Goal: Transaction & Acquisition: Book appointment/travel/reservation

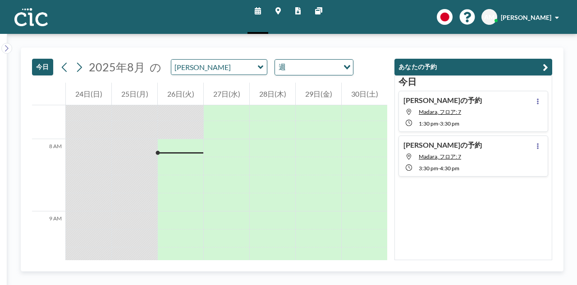
scroll to position [559, 0]
click at [277, 9] on icon at bounding box center [278, 10] width 5 height 7
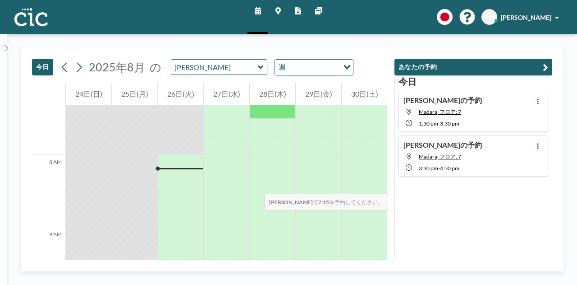
scroll to position [559, 0]
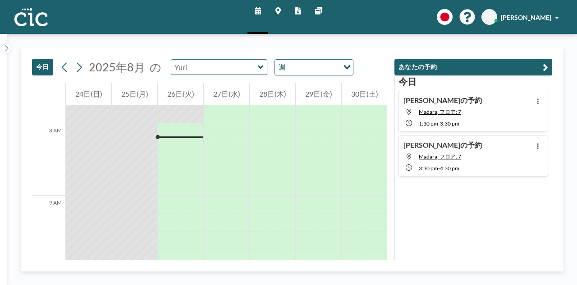
click at [217, 68] on input "text" at bounding box center [214, 67] width 87 height 15
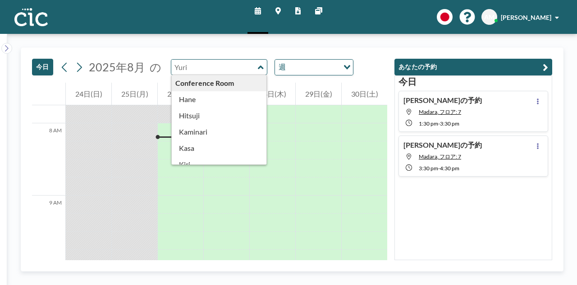
type input "[PERSON_NAME]"
click at [195, 49] on div "今日 2025年8月 の Yuri Conference Room Hane Hitsuji Kaminari Kasa Kiri Kumori Madara…" at bounding box center [210, 65] width 356 height 35
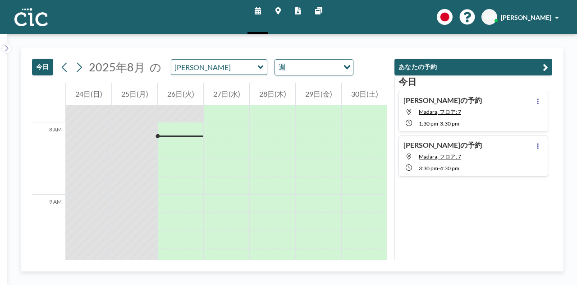
scroll to position [561, 0]
click at [206, 67] on input "text" at bounding box center [214, 67] width 87 height 15
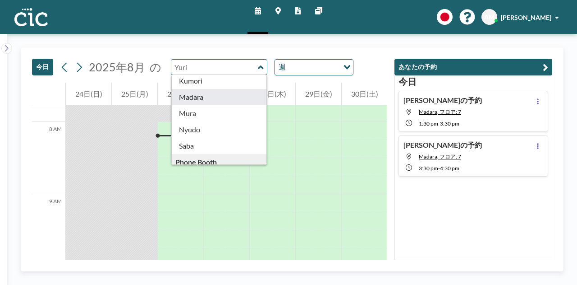
scroll to position [105, 0]
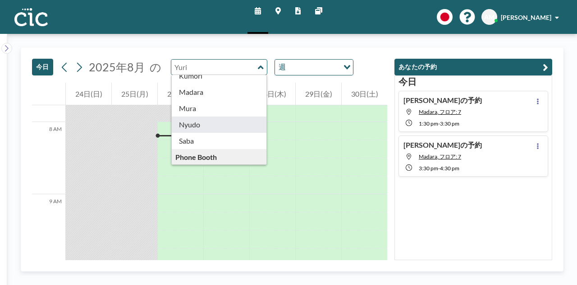
type input "Nyudo"
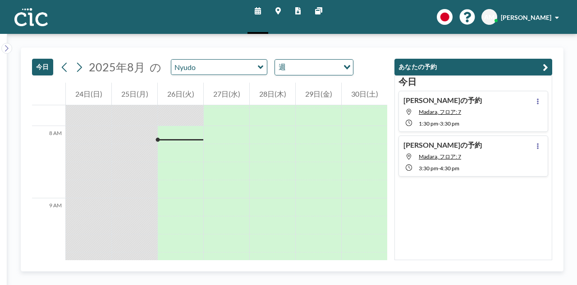
scroll to position [559, 0]
click at [278, 9] on icon at bounding box center [278, 10] width 5 height 7
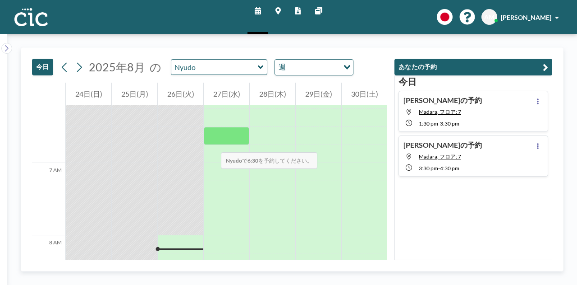
scroll to position [559, 0]
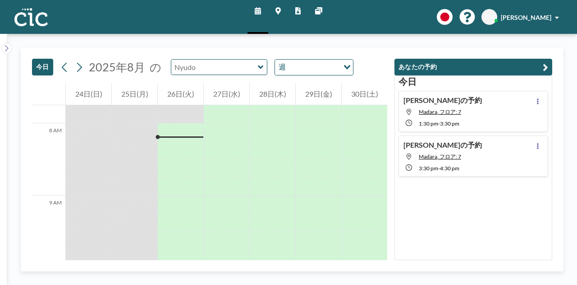
click at [219, 65] on input "text" at bounding box center [214, 67] width 87 height 15
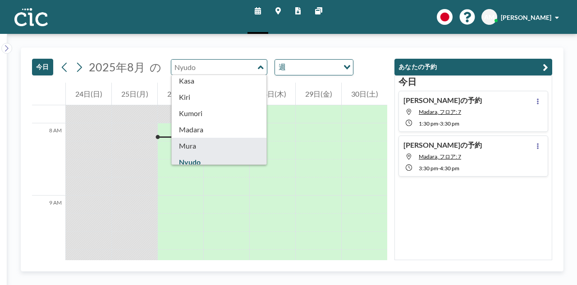
scroll to position [68, 0]
type input "Mura"
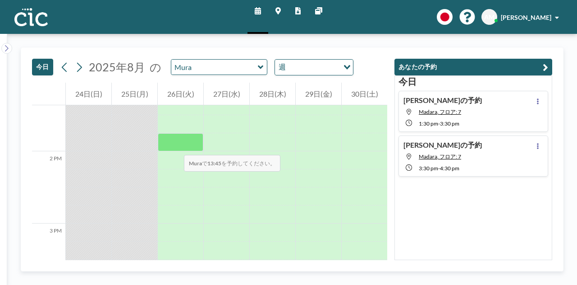
scroll to position [1045, 0]
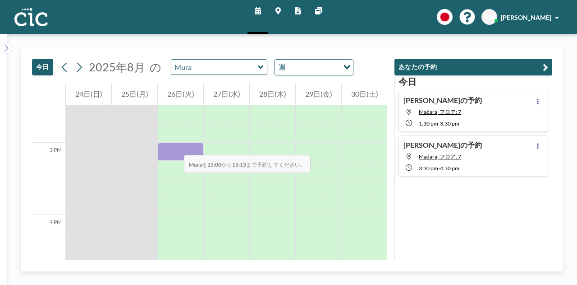
click at [175, 146] on div at bounding box center [181, 152] width 46 height 18
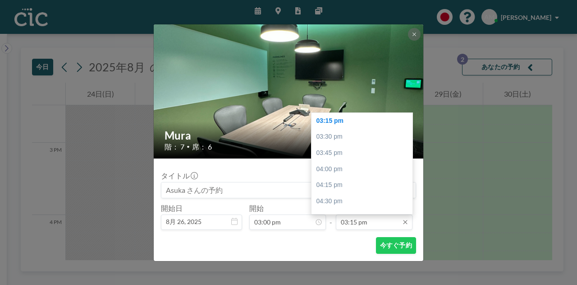
click at [370, 222] on input "03:15 pm" at bounding box center [374, 221] width 77 height 15
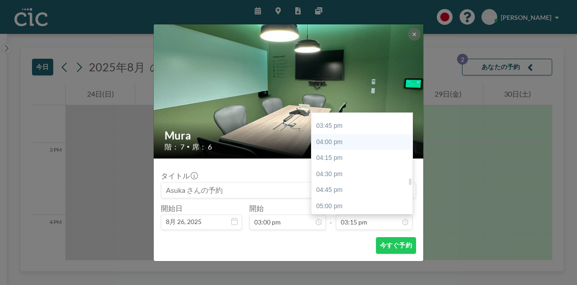
scroll to position [1007, 0]
click at [345, 144] on div "04:00 pm" at bounding box center [365, 142] width 106 height 16
type input "04:00 pm"
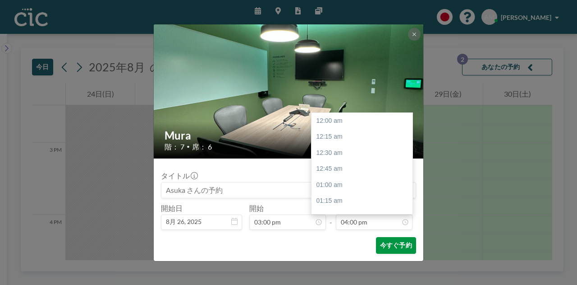
scroll to position [1028, 0]
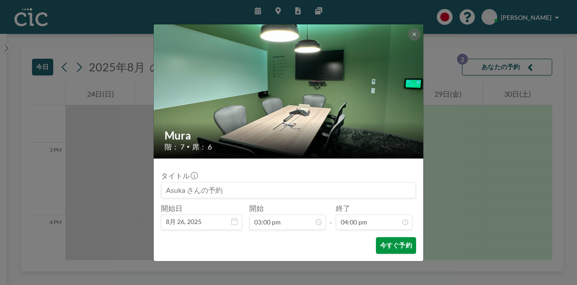
click at [402, 247] on button "今すぐ予約" at bounding box center [396, 245] width 40 height 17
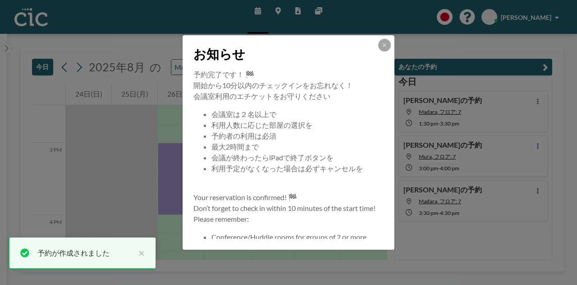
click at [375, 43] on div "お知らせ" at bounding box center [289, 52] width 212 height 34
click at [380, 43] on button at bounding box center [385, 45] width 13 height 13
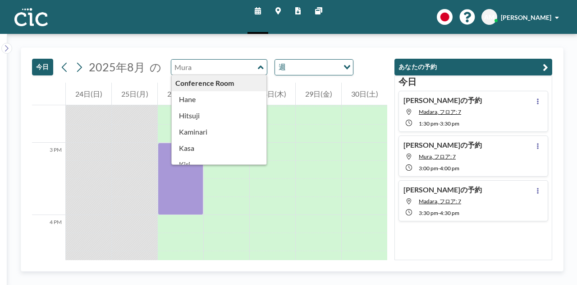
click at [218, 75] on div "Conference Room [PERSON_NAME] Kaminari [PERSON_NAME] [PERSON_NAME] [PERSON_NAME…" at bounding box center [219, 67] width 97 height 16
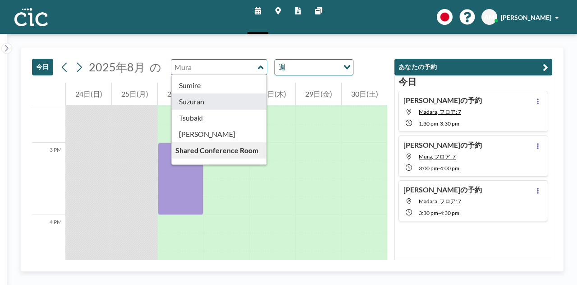
scroll to position [388, 0]
type input "Sumire"
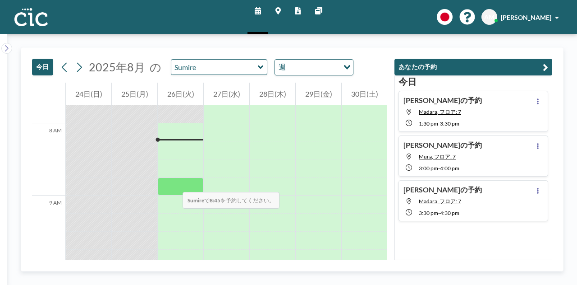
scroll to position [691, 0]
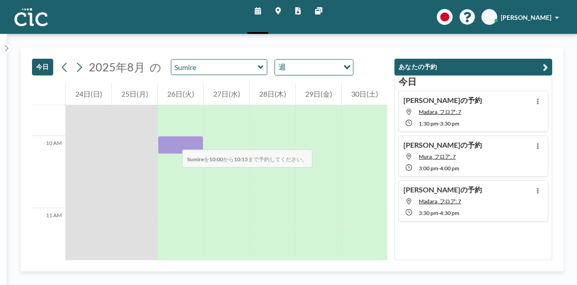
click at [173, 140] on div at bounding box center [181, 145] width 46 height 18
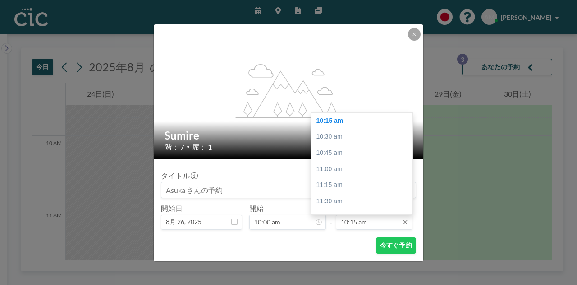
click at [364, 225] on input "10:15 am" at bounding box center [374, 221] width 77 height 15
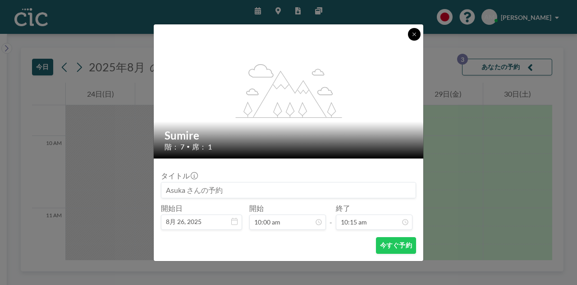
drag, startPoint x: 418, startPoint y: 34, endPoint x: 362, endPoint y: 6, distance: 62.5
click at [418, 35] on button at bounding box center [414, 34] width 13 height 13
